Goal: Task Accomplishment & Management: Complete application form

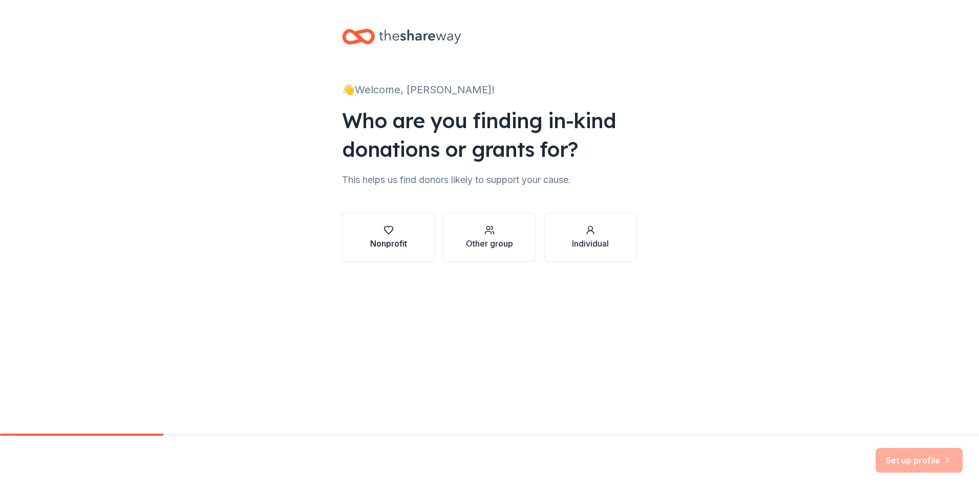
click at [388, 235] on icon "button" at bounding box center [389, 230] width 10 height 10
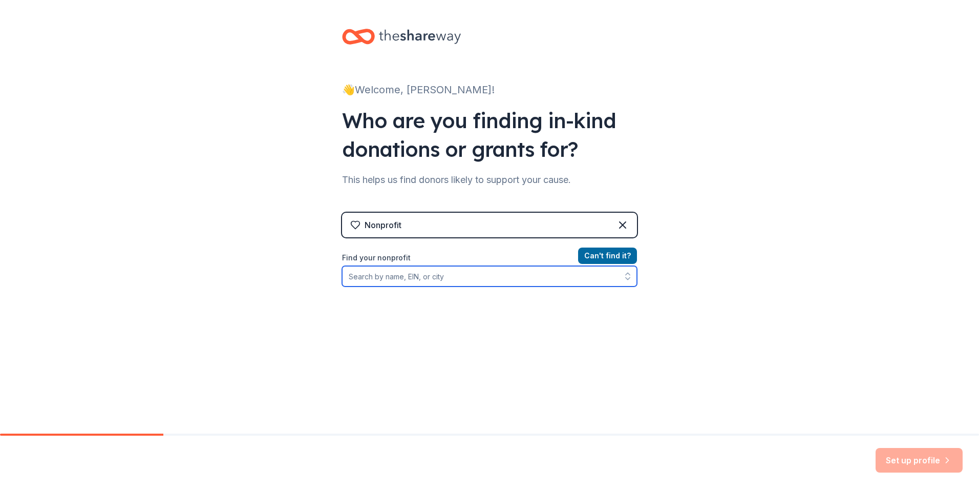
click at [378, 281] on input "Find your nonprofit" at bounding box center [489, 276] width 295 height 20
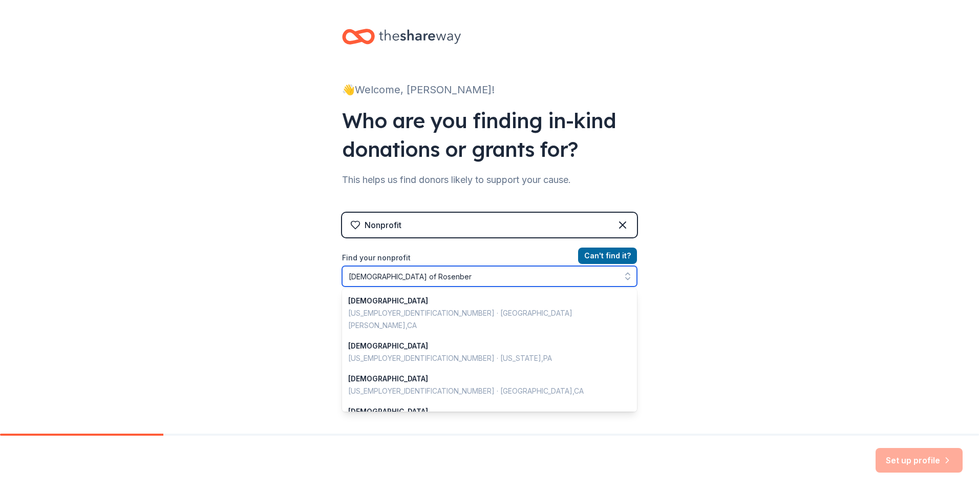
type input "[DEMOGRAPHIC_DATA] of [PERSON_NAME]"
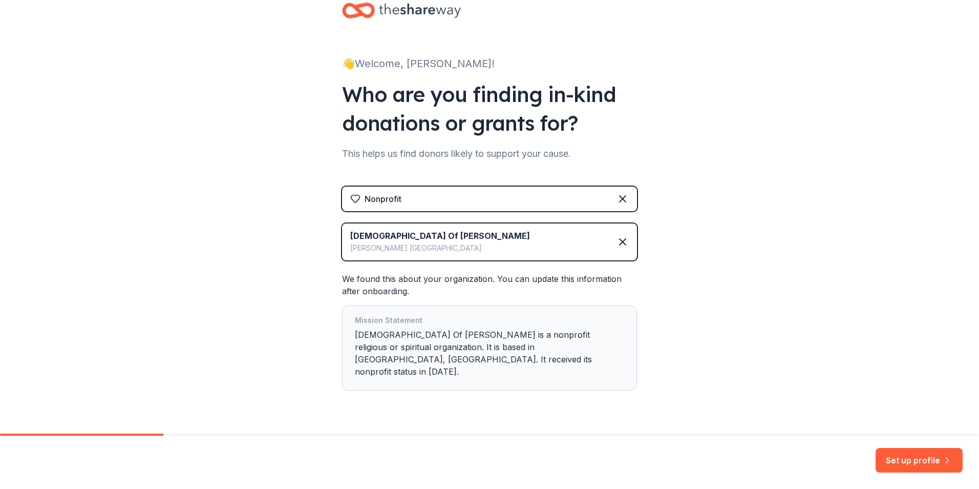
scroll to position [40, 0]
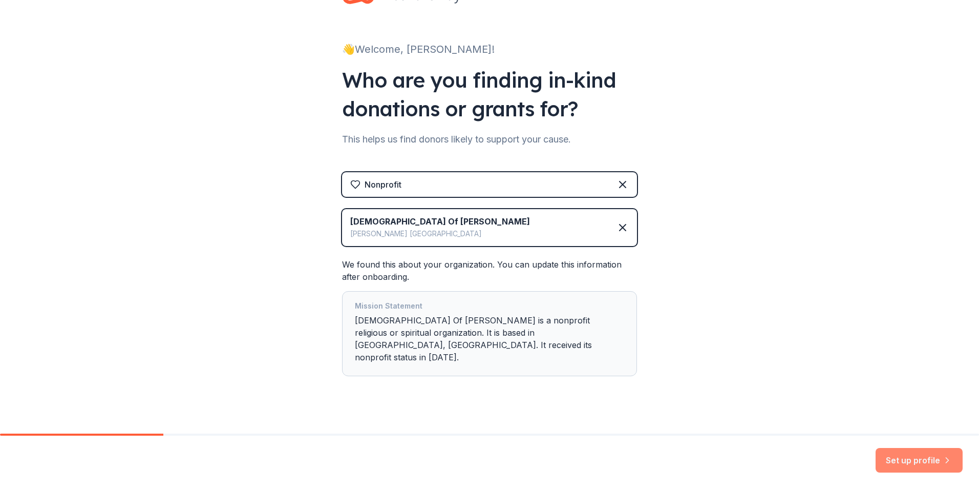
click at [928, 459] on button "Set up profile" at bounding box center [919, 460] width 87 height 25
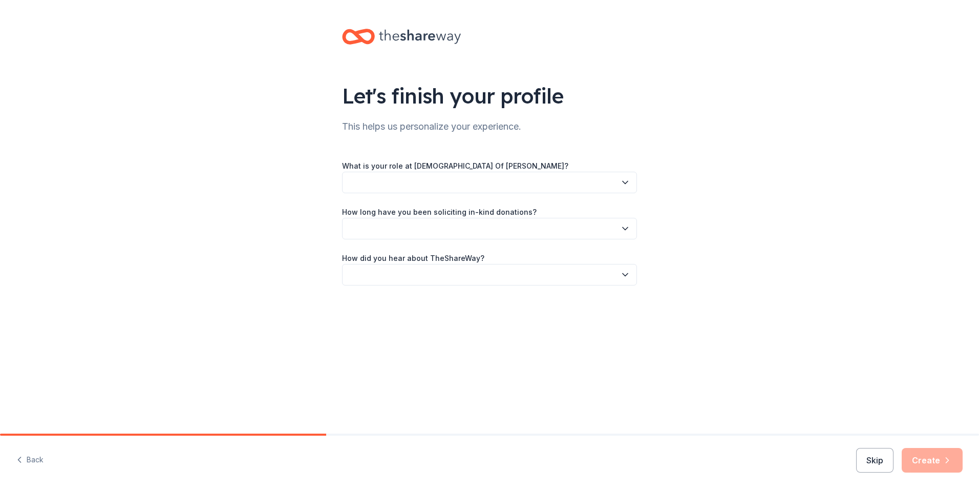
click at [464, 168] on label "What is your role at [DEMOGRAPHIC_DATA] Of [PERSON_NAME]?" at bounding box center [455, 166] width 226 height 10
click at [626, 176] on button "button" at bounding box center [489, 183] width 295 height 22
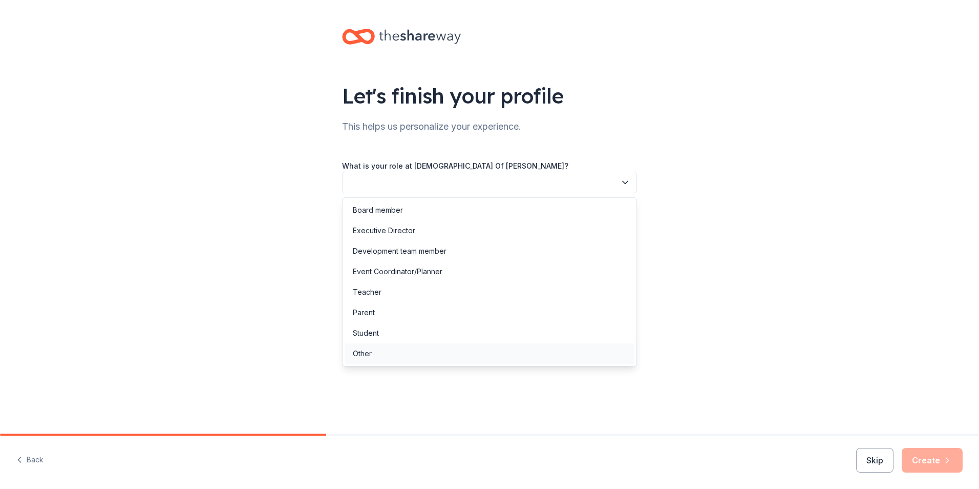
click at [373, 349] on div "Other" at bounding box center [490, 353] width 290 height 20
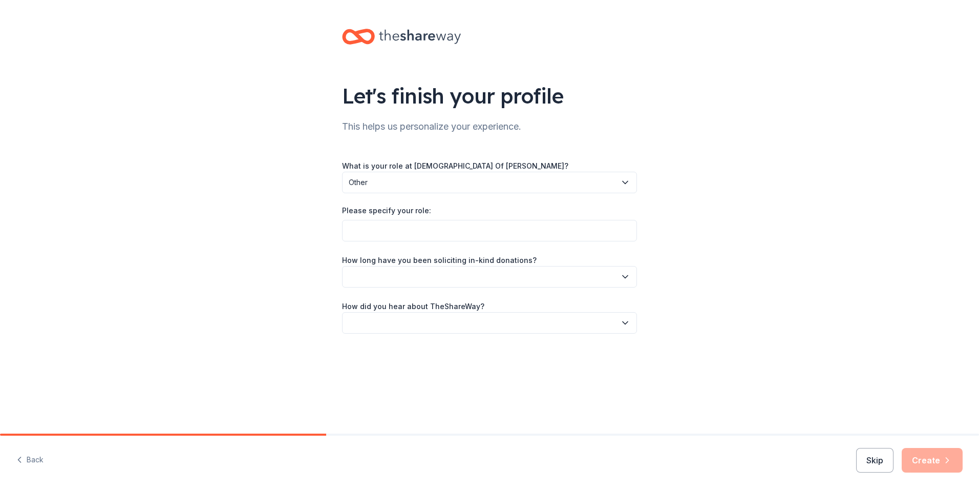
click at [387, 216] on div "Please specify your role:" at bounding box center [489, 212] width 295 height 14
click at [390, 225] on input "Please specify your role:" at bounding box center [489, 231] width 295 height 22
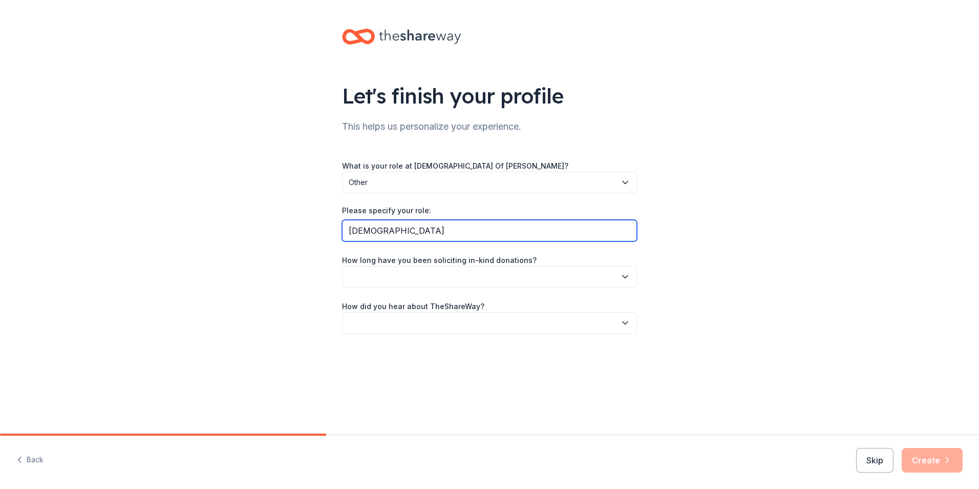
type input "[DEMOGRAPHIC_DATA]"
click at [434, 262] on label "How long have you been soliciting in-kind donations?" at bounding box center [439, 260] width 195 height 10
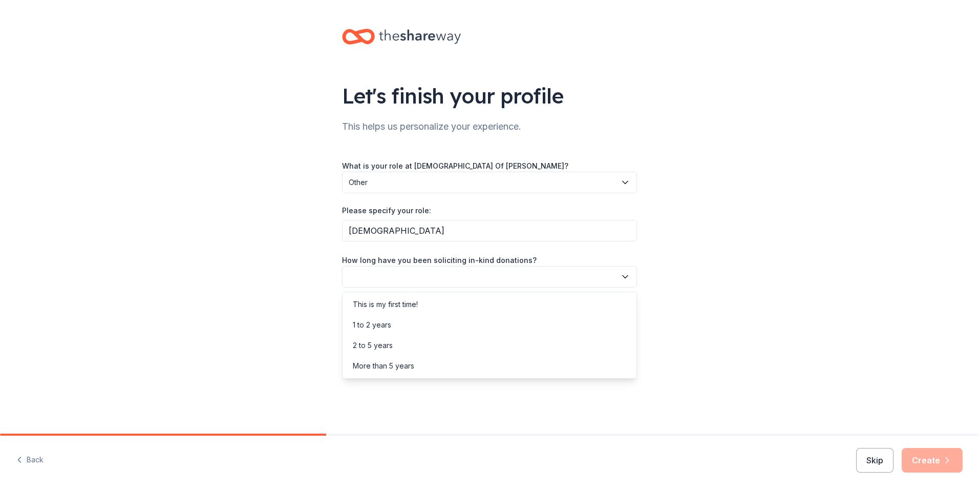
click at [624, 274] on icon "button" at bounding box center [625, 276] width 10 height 10
click at [397, 303] on div "This is my first time!" at bounding box center [385, 304] width 65 height 12
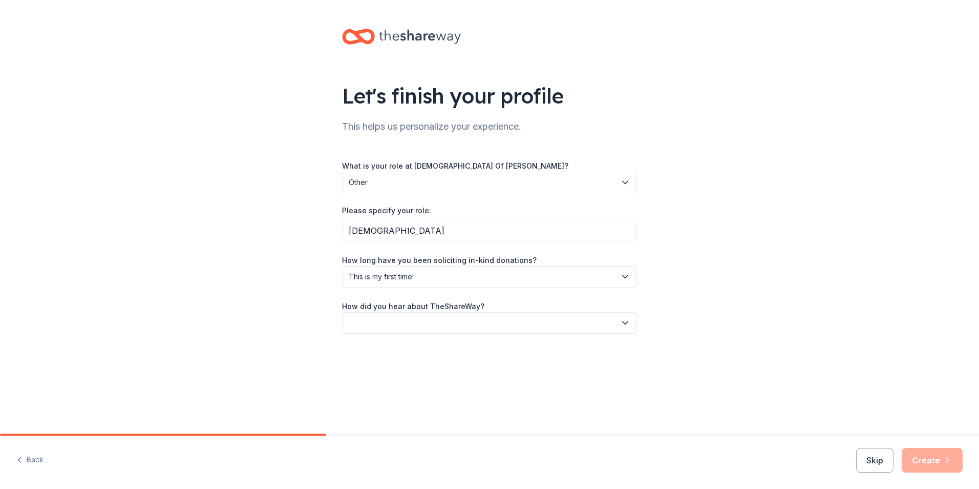
drag, startPoint x: 376, startPoint y: 317, endPoint x: 378, endPoint y: 324, distance: 7.0
click at [376, 319] on button "button" at bounding box center [489, 323] width 295 height 22
click at [377, 351] on div "Friend or colleague" at bounding box center [386, 350] width 67 height 12
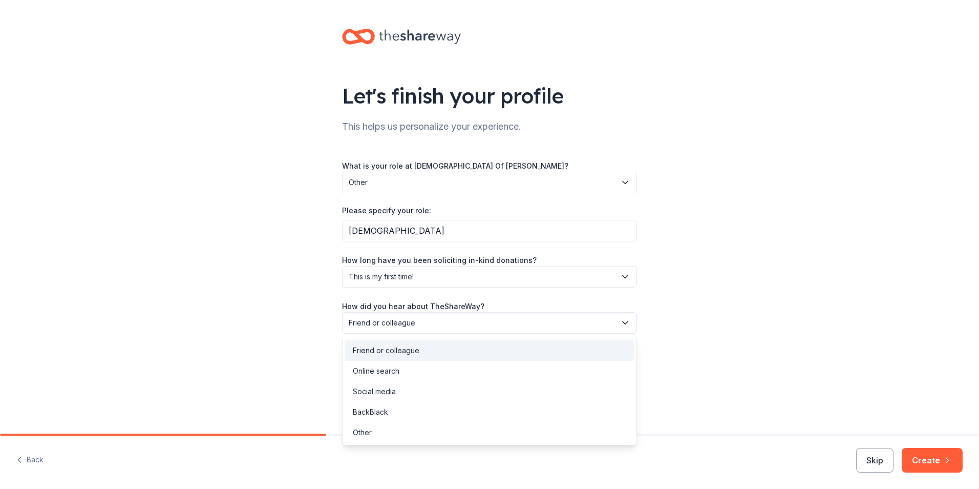
click at [616, 323] on span "Friend or colleague" at bounding box center [482, 322] width 267 height 12
click at [392, 395] on div "Social media" at bounding box center [374, 391] width 43 height 12
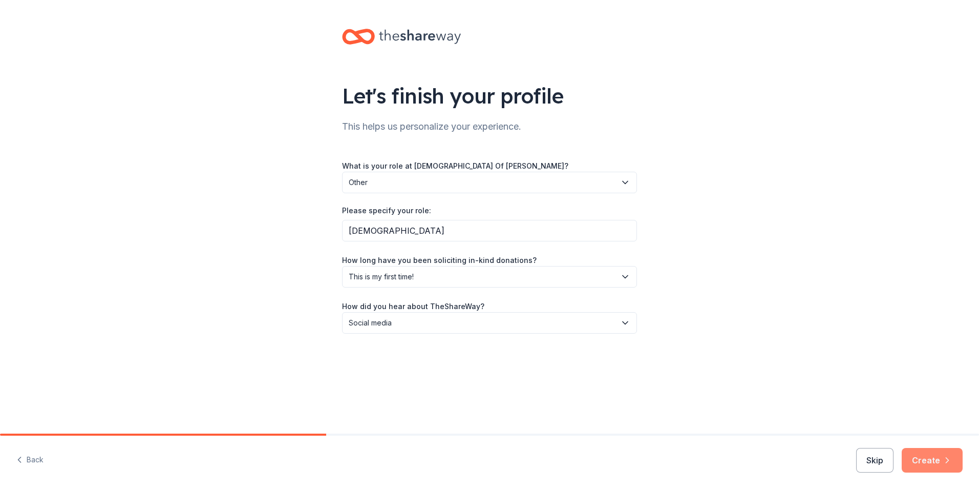
click at [939, 460] on button "Create" at bounding box center [932, 460] width 61 height 25
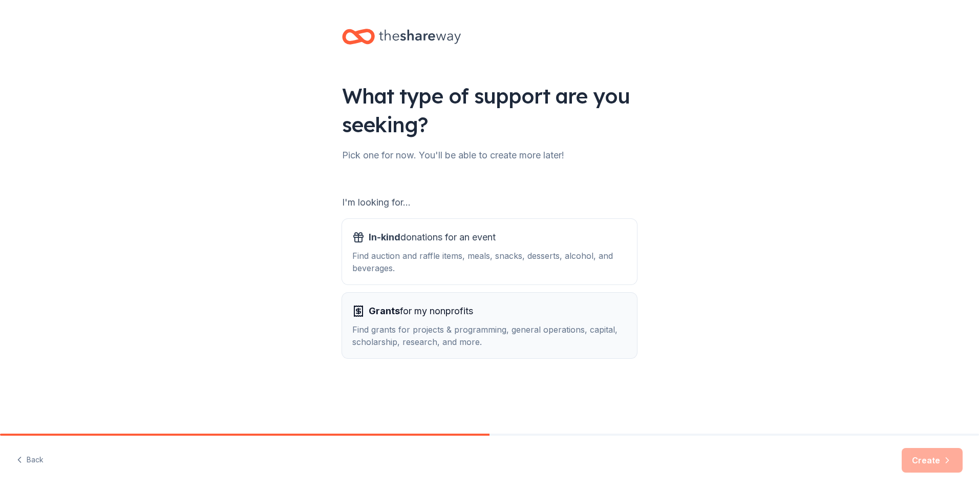
click at [419, 318] on span "Grants for my nonprofits" at bounding box center [421, 311] width 104 height 16
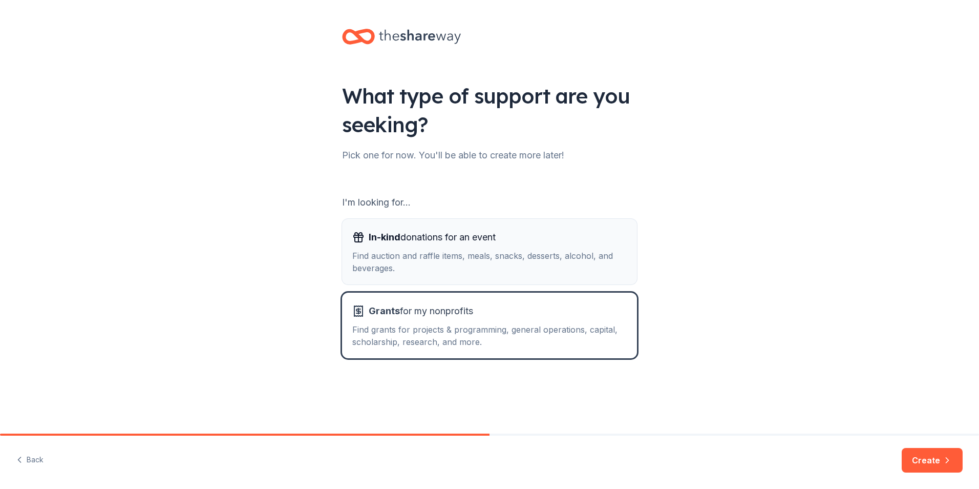
click at [502, 250] on div "Find auction and raffle items, meals, snacks, desserts, alcohol, and beverages." at bounding box center [489, 261] width 274 height 25
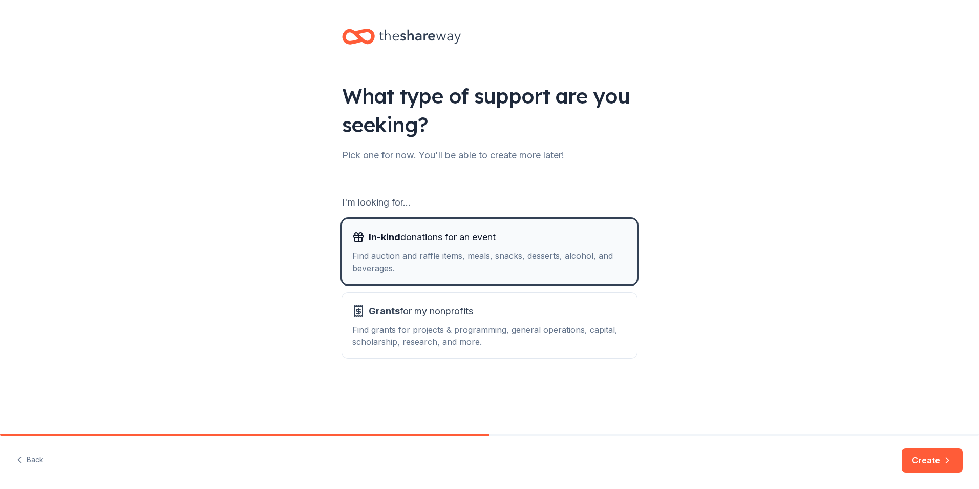
click at [494, 267] on div "Find auction and raffle items, meals, snacks, desserts, alcohol, and beverages." at bounding box center [489, 261] width 274 height 25
click at [946, 457] on icon "button" at bounding box center [947, 459] width 3 height 5
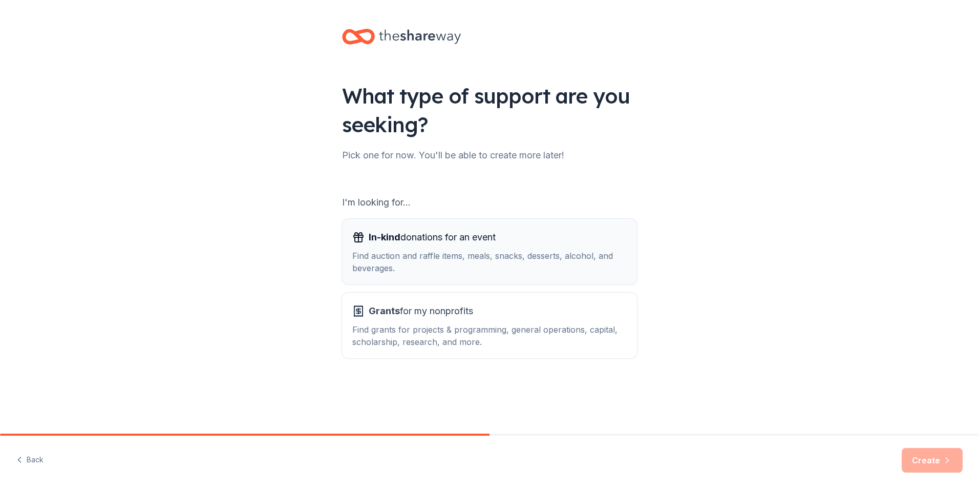
click at [469, 257] on div "Find auction and raffle items, meals, snacks, desserts, alcohol, and beverages." at bounding box center [489, 261] width 274 height 25
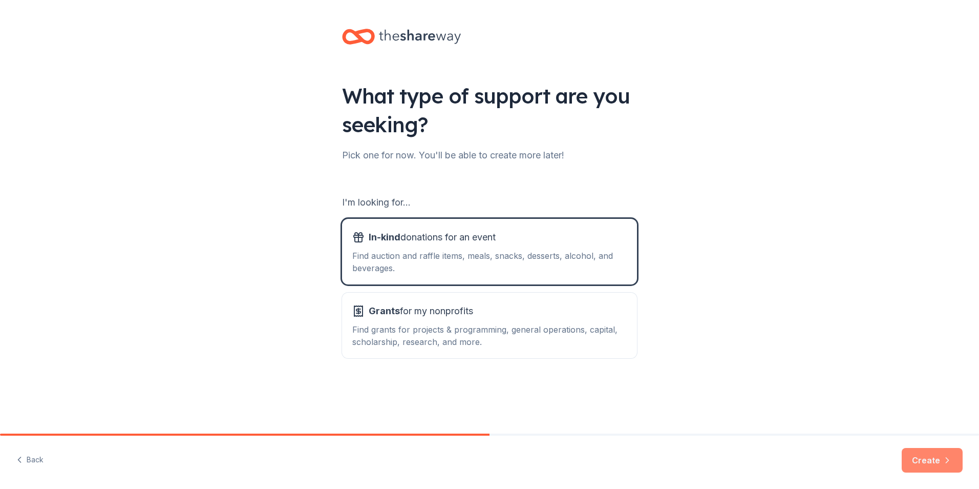
click at [942, 463] on icon "button" at bounding box center [947, 460] width 10 height 10
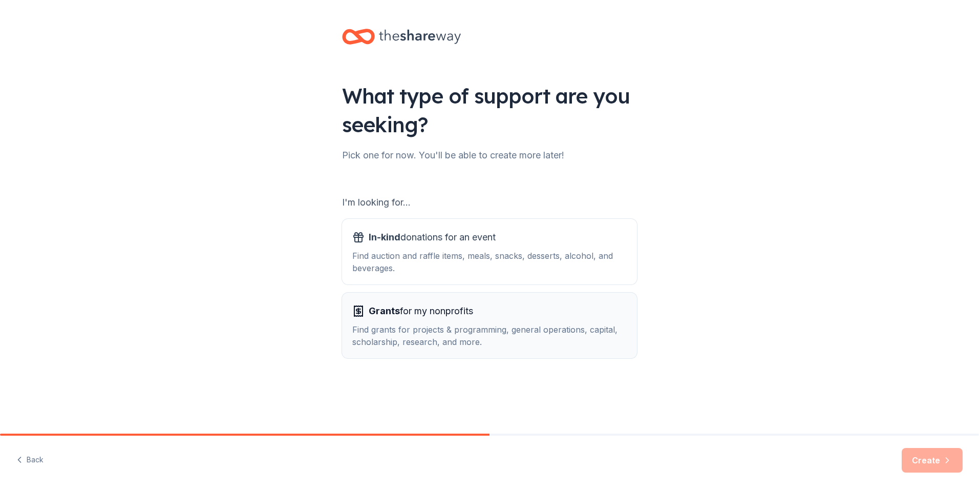
click at [499, 323] on div "Grants for my nonprofits Find grants for projects & programming, general operat…" at bounding box center [489, 325] width 274 height 45
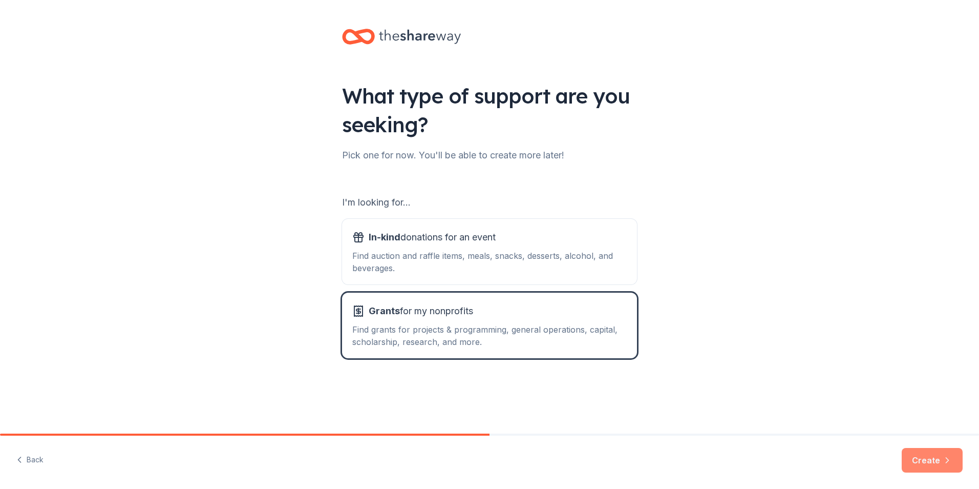
click at [916, 450] on button "Create" at bounding box center [932, 460] width 61 height 25
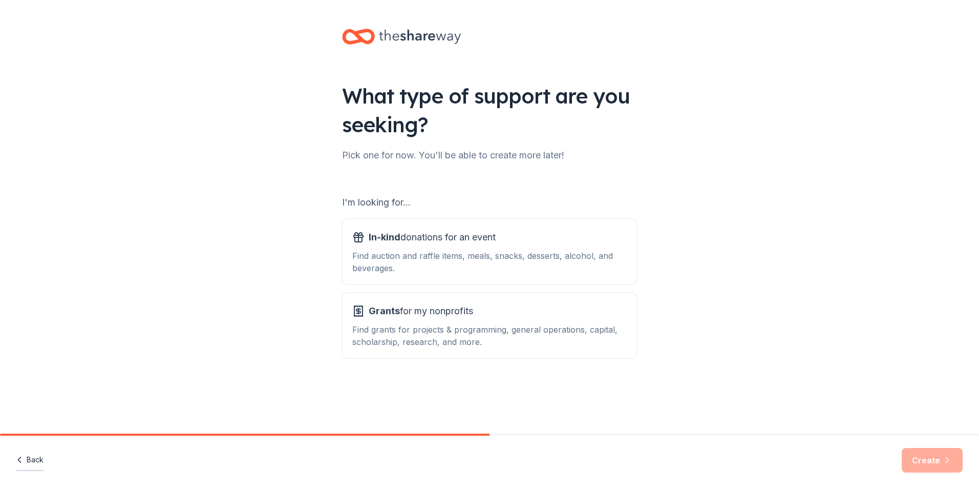
click at [37, 463] on button "Back" at bounding box center [29, 460] width 27 height 22
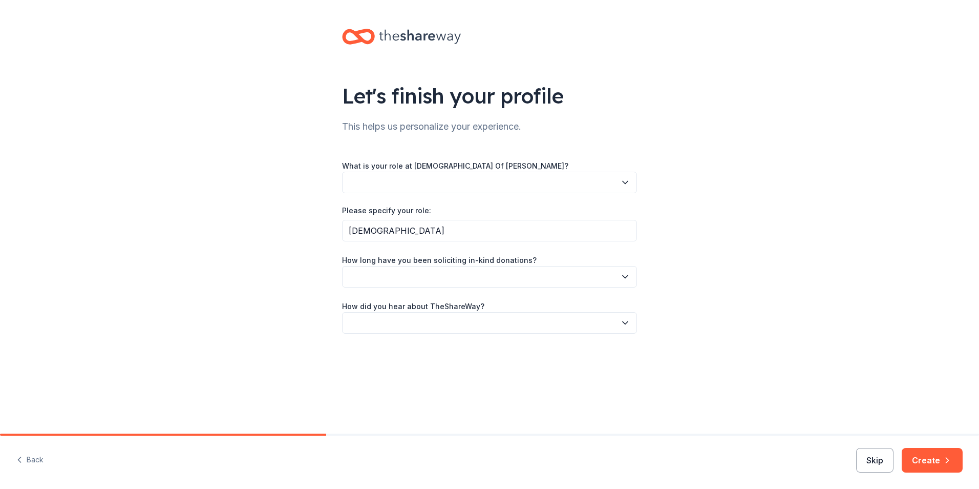
click at [894, 460] on button "Skip" at bounding box center [874, 460] width 37 height 25
click at [412, 37] on icon at bounding box center [420, 36] width 82 height 21
